Goal: Information Seeking & Learning: Learn about a topic

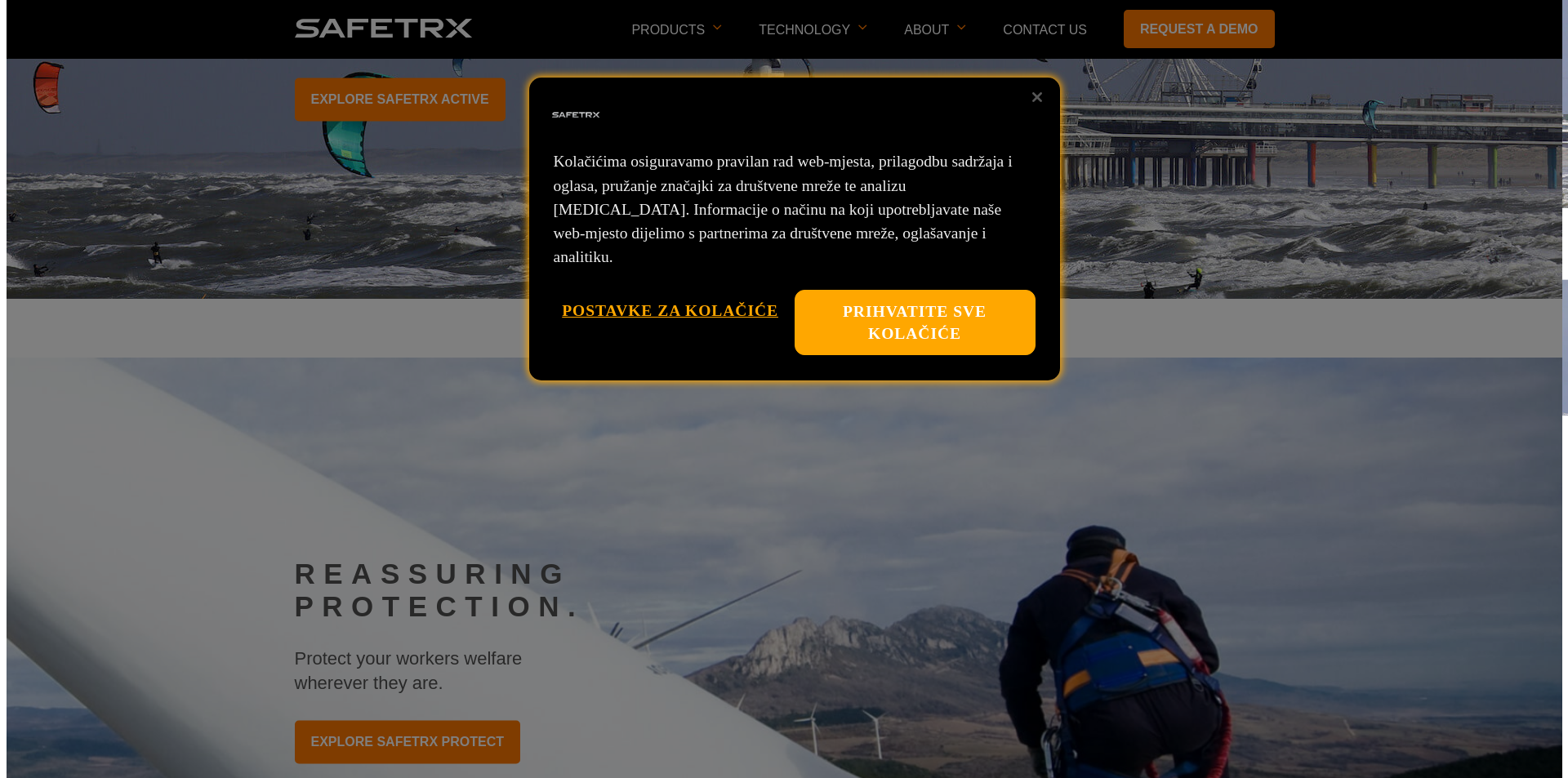
scroll to position [163, 0]
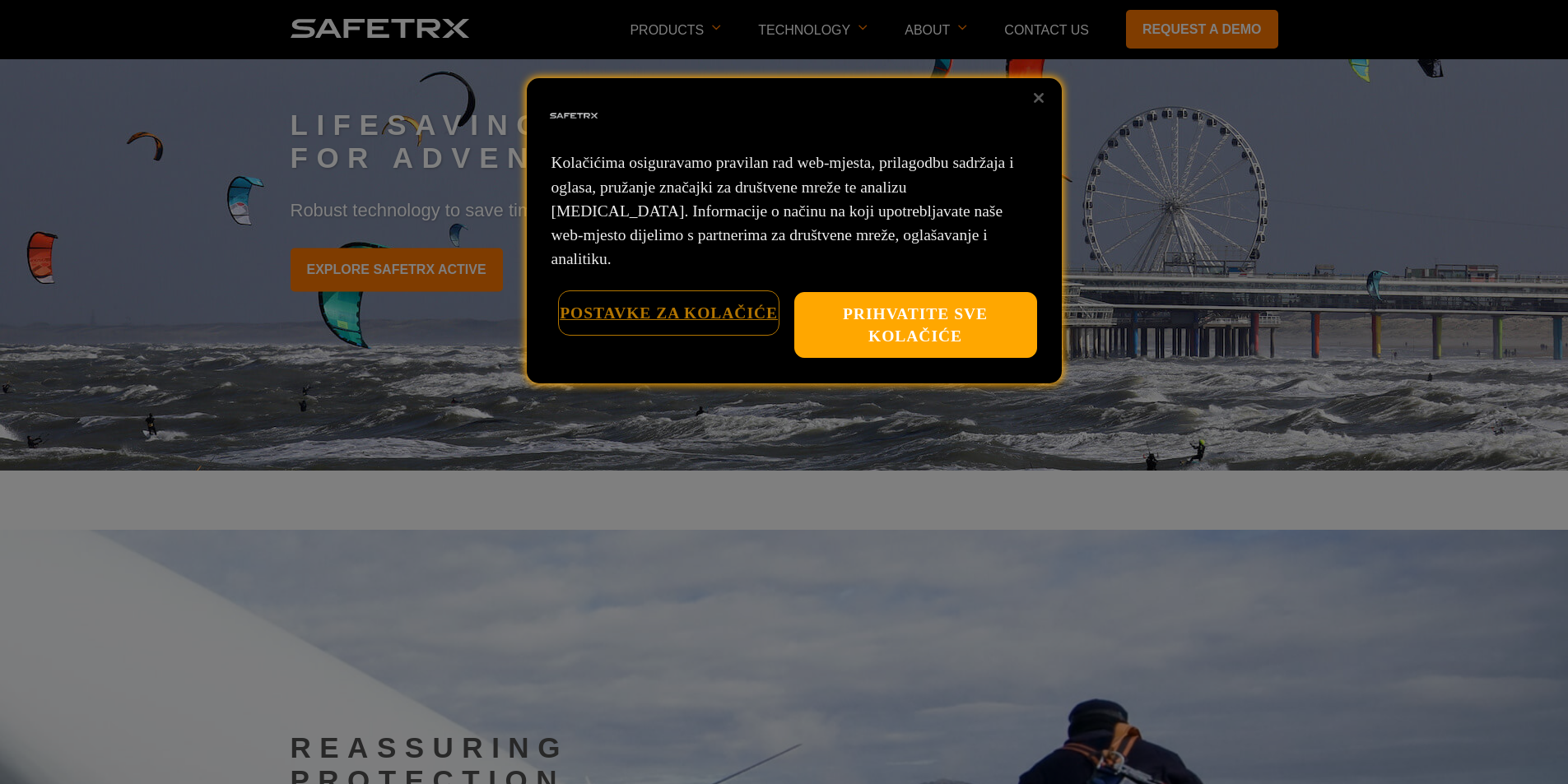
click at [706, 292] on button "Postavke za kolačiće" at bounding box center [669, 313] width 218 height 42
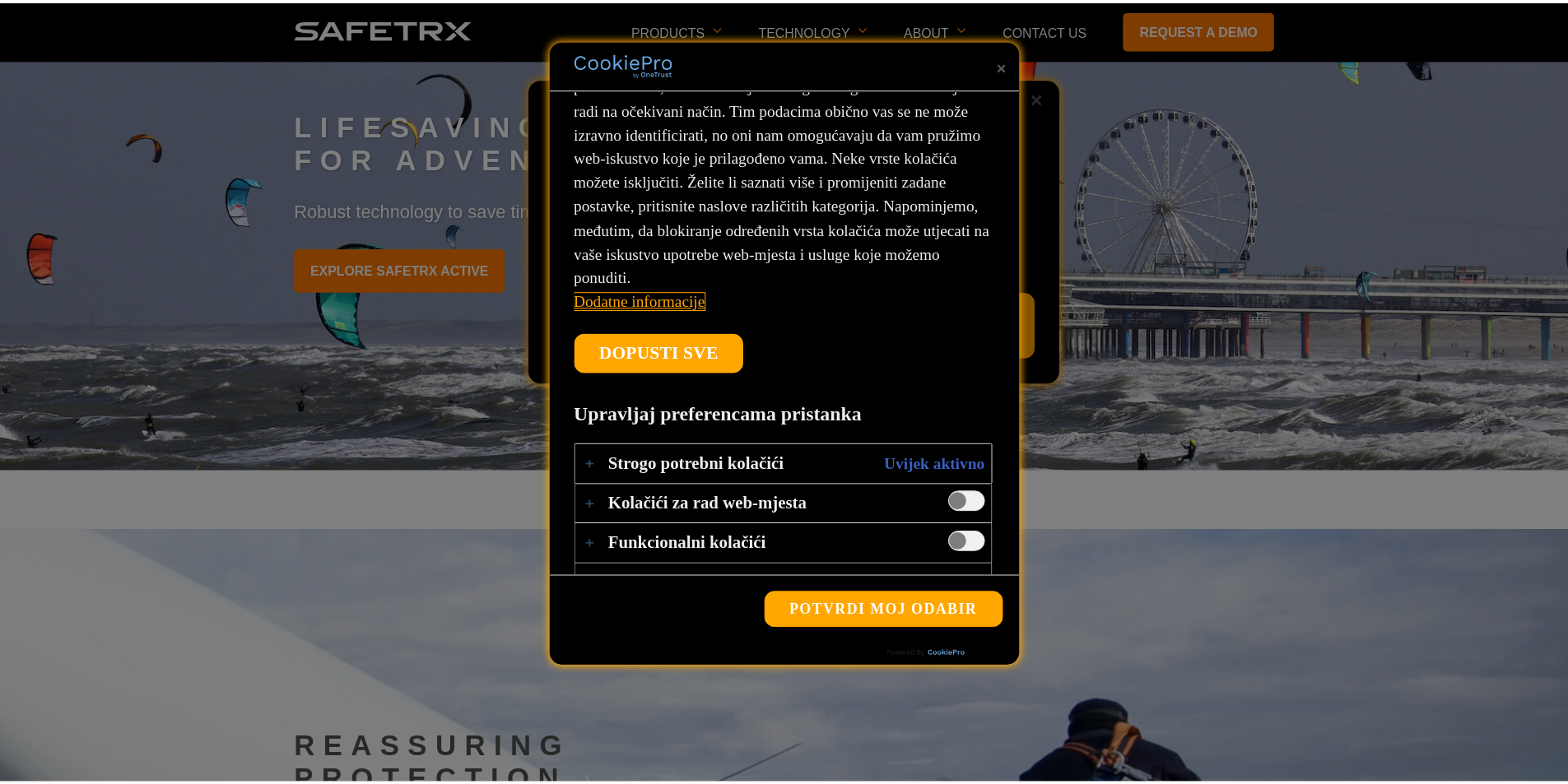
scroll to position [163, 0]
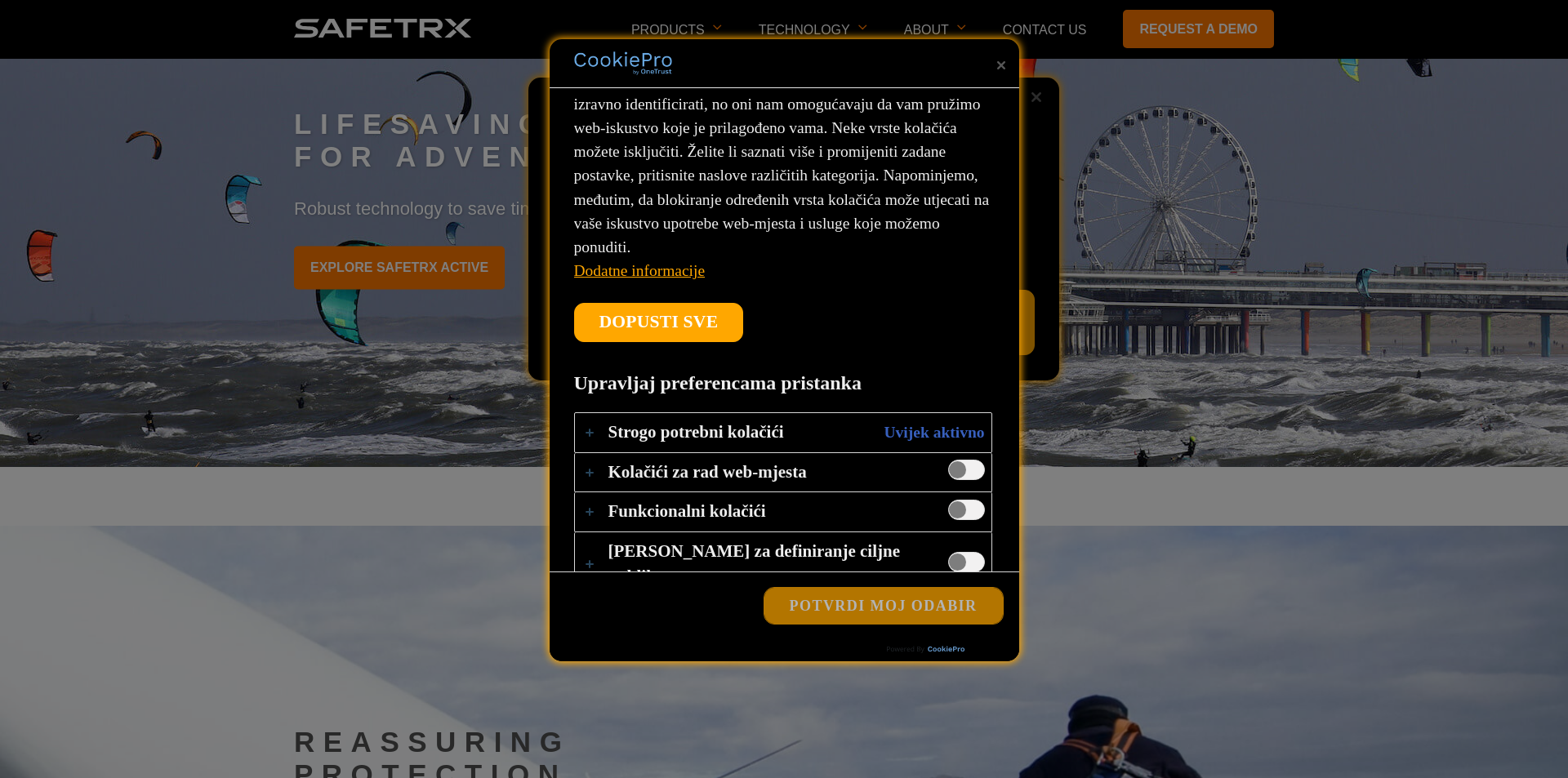
click at [856, 610] on button "Potvrdi moj odabir" at bounding box center [883, 606] width 238 height 36
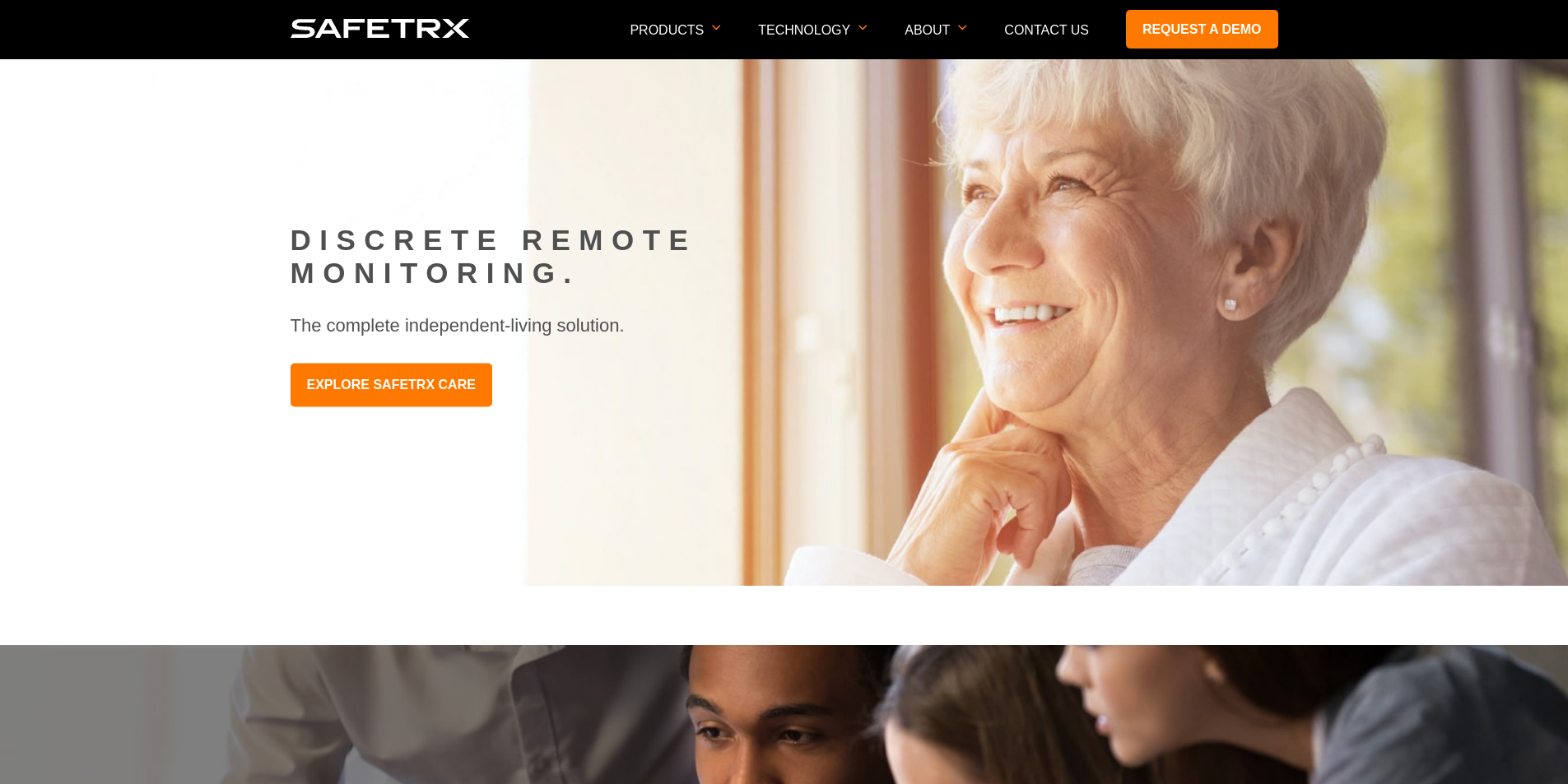
scroll to position [1165, 0]
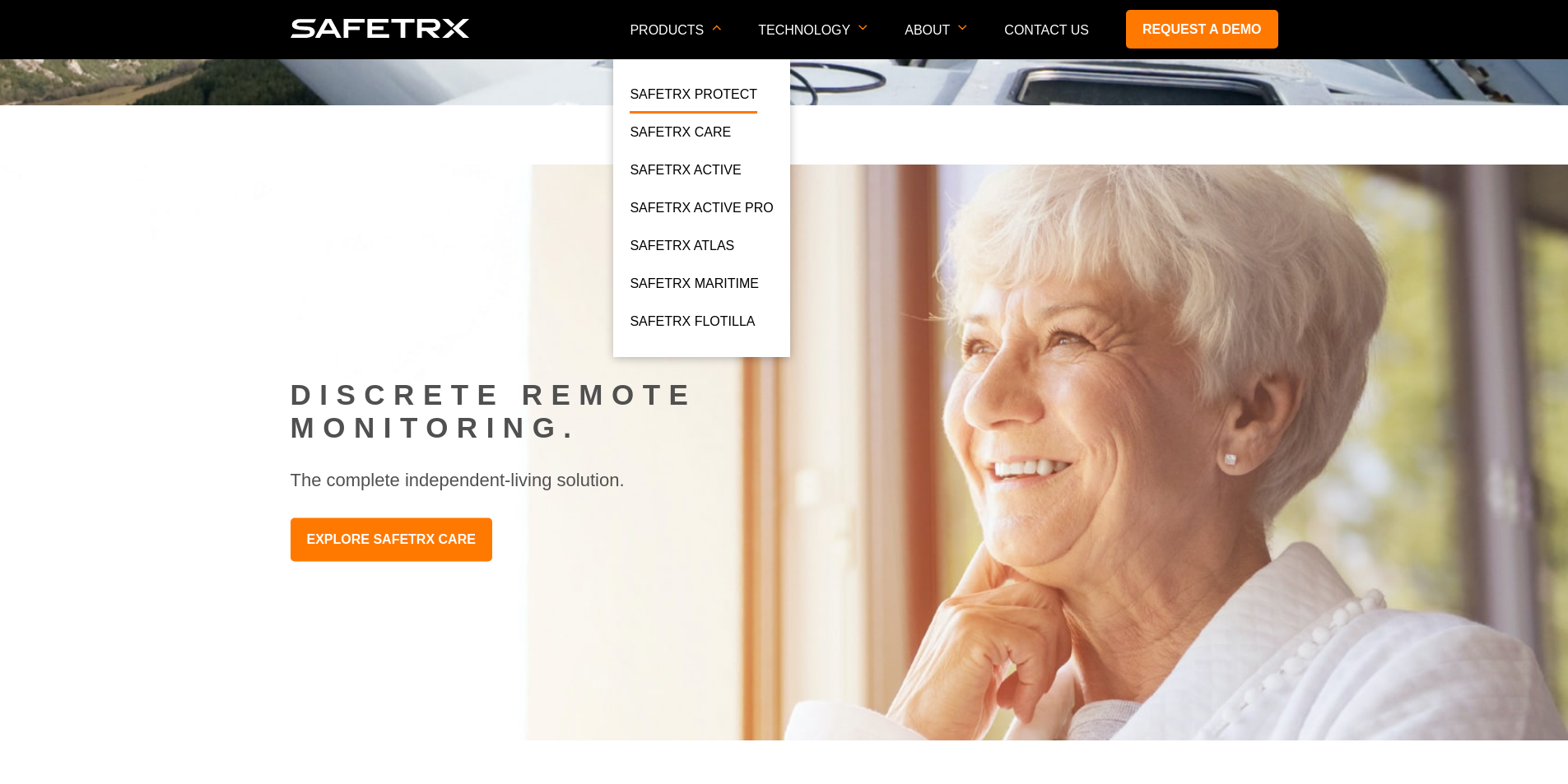
click at [732, 89] on link "SafeTrx Protect" at bounding box center [694, 99] width 127 height 30
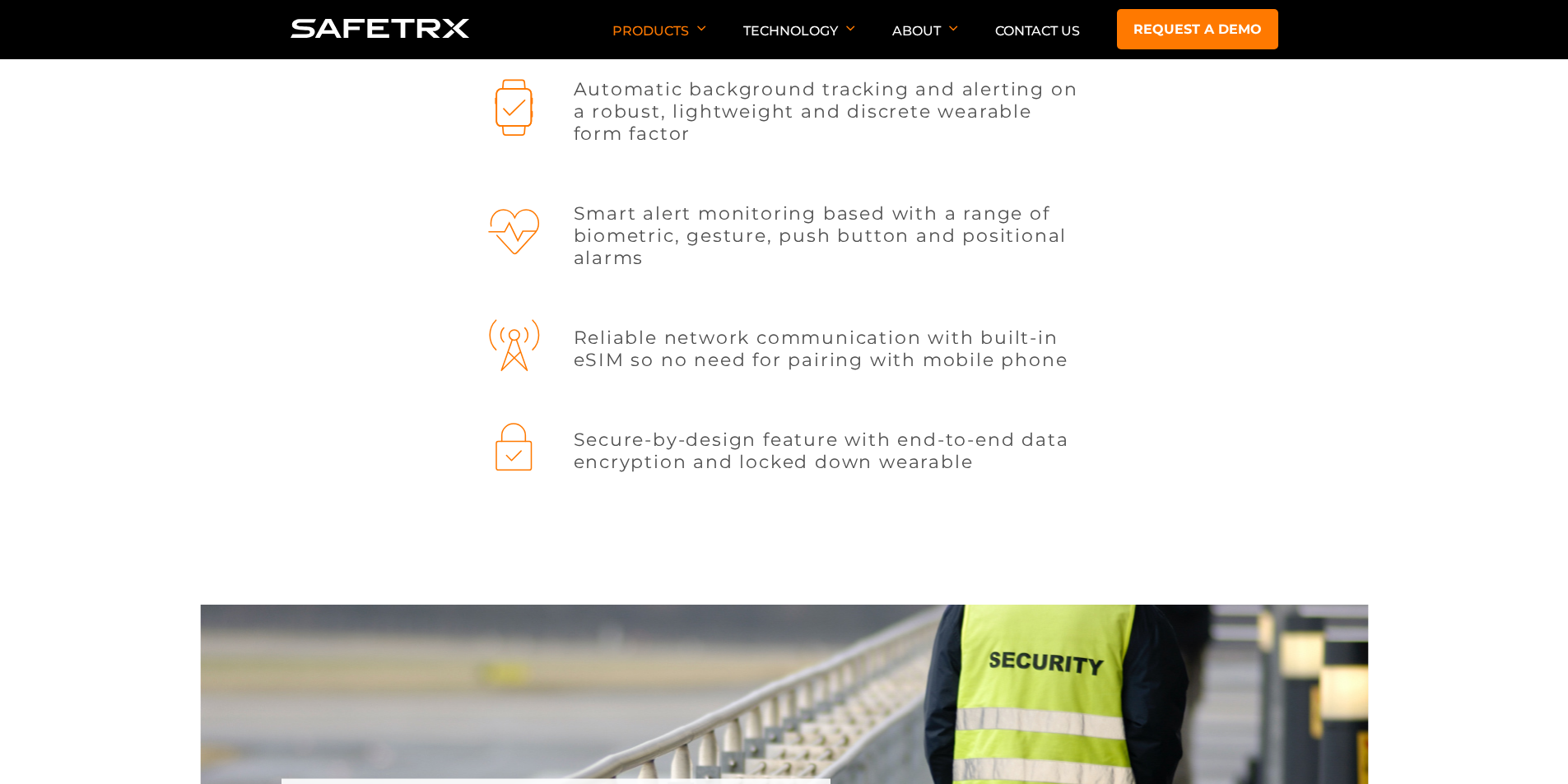
scroll to position [2057, 0]
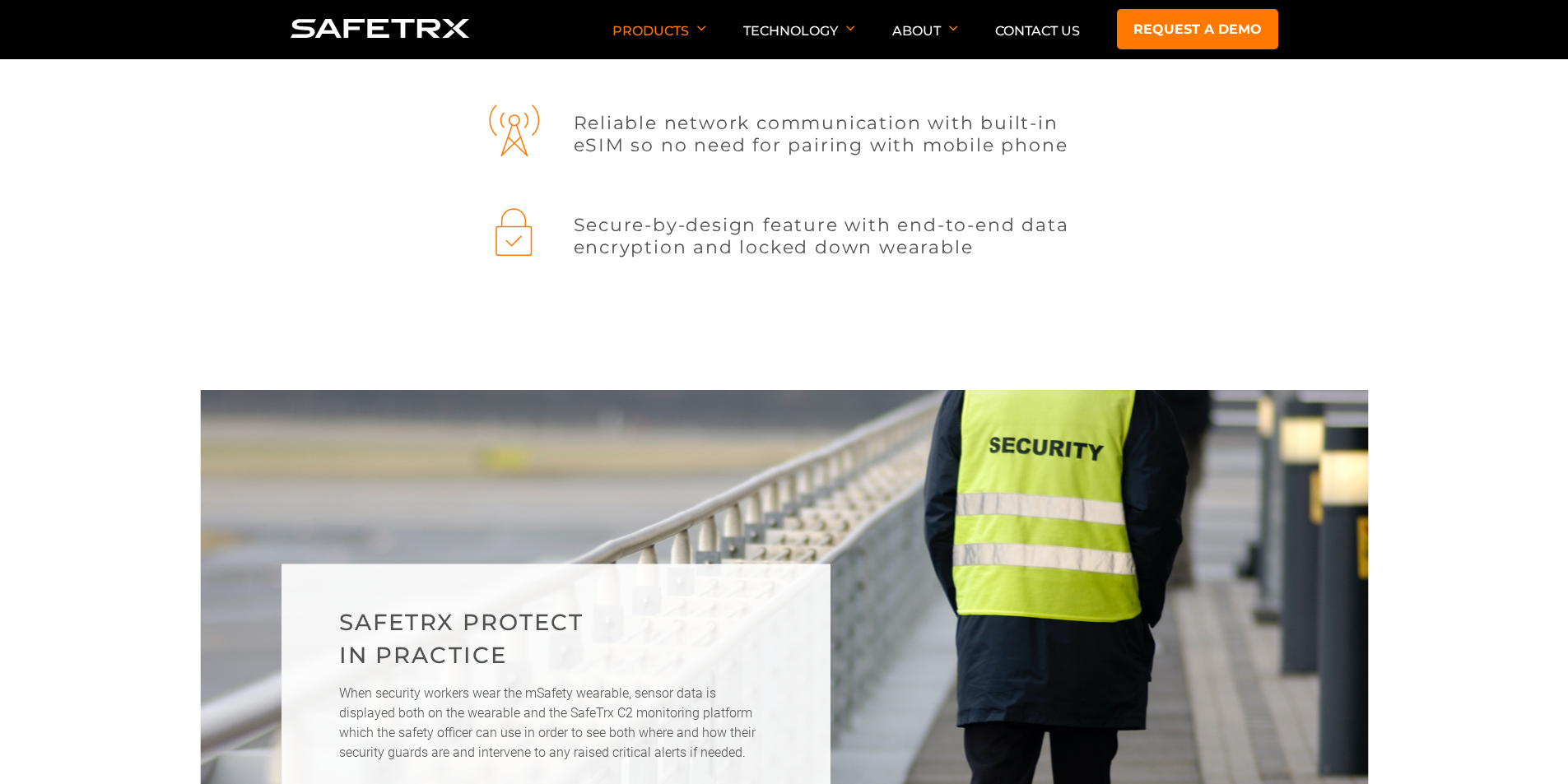
click at [365, 25] on img at bounding box center [381, 28] width 180 height 19
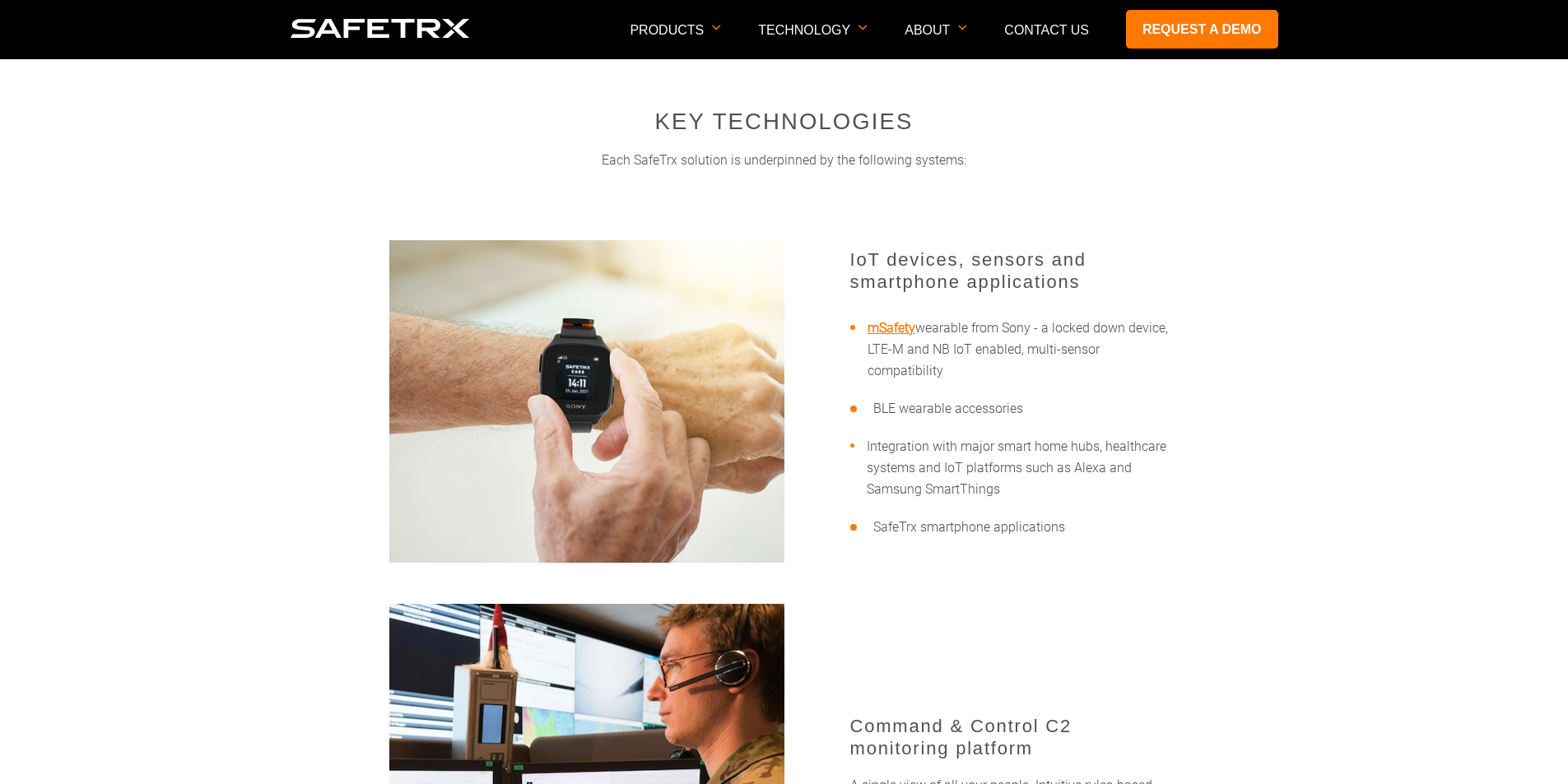
scroll to position [3538, 0]
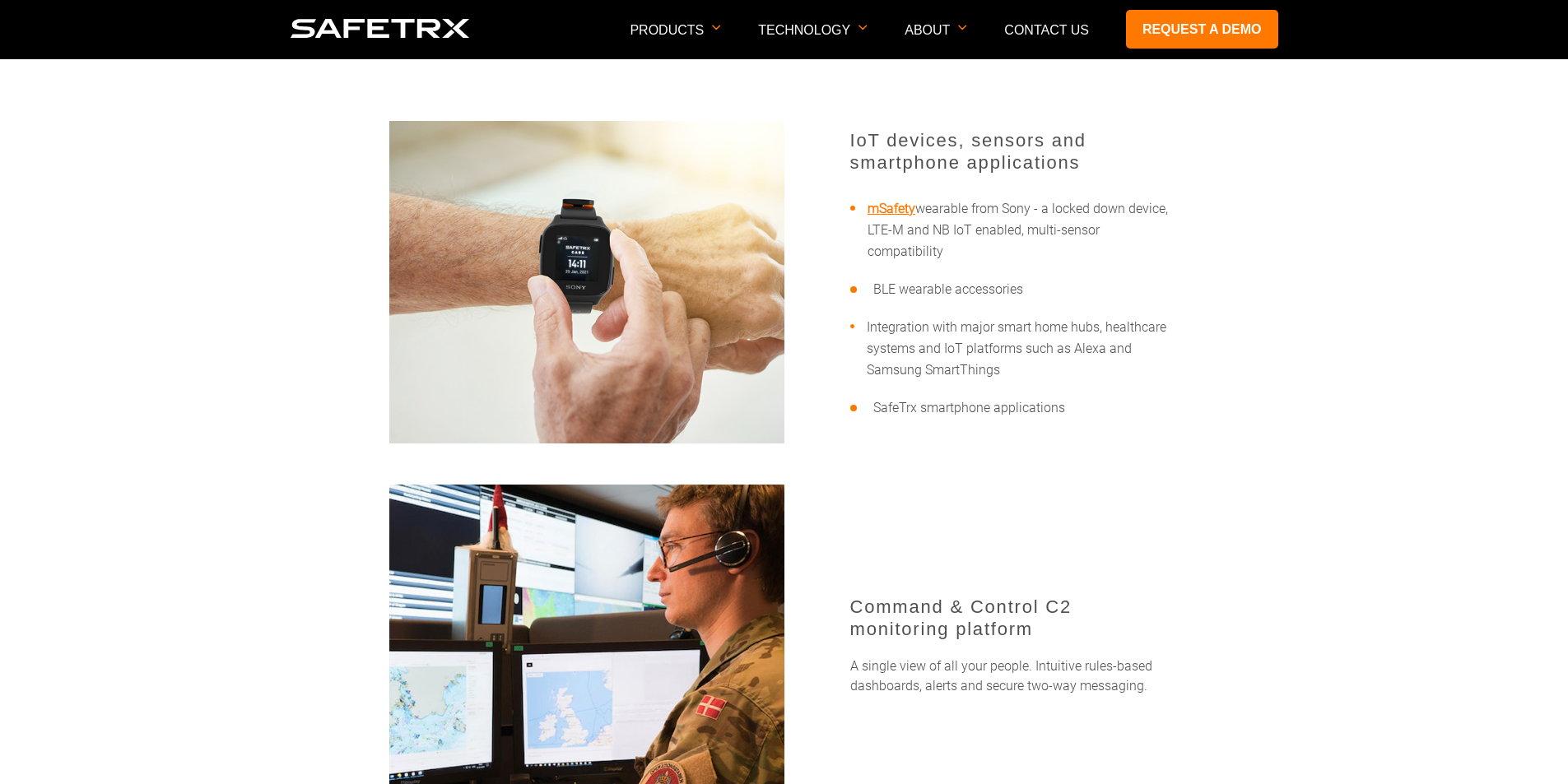
click at [892, 209] on link "mSafety" at bounding box center [891, 208] width 48 height 16
